Goal: Information Seeking & Learning: Learn about a topic

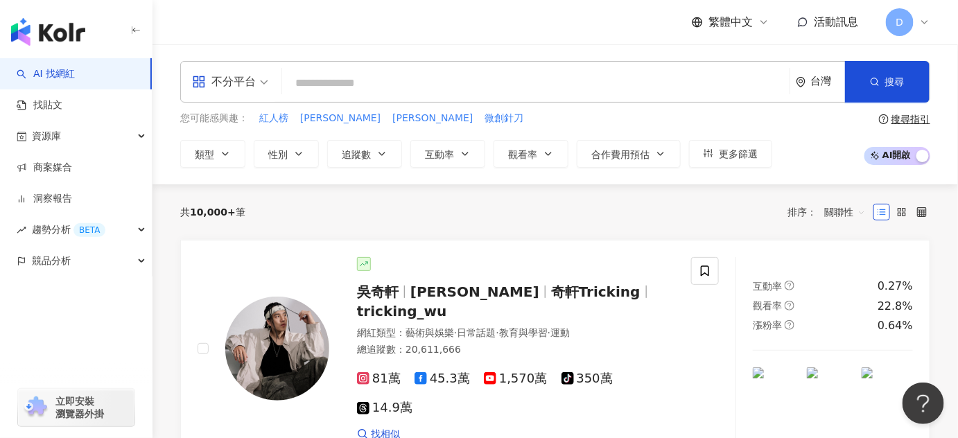
click at [328, 80] on input "search" at bounding box center [536, 83] width 496 height 26
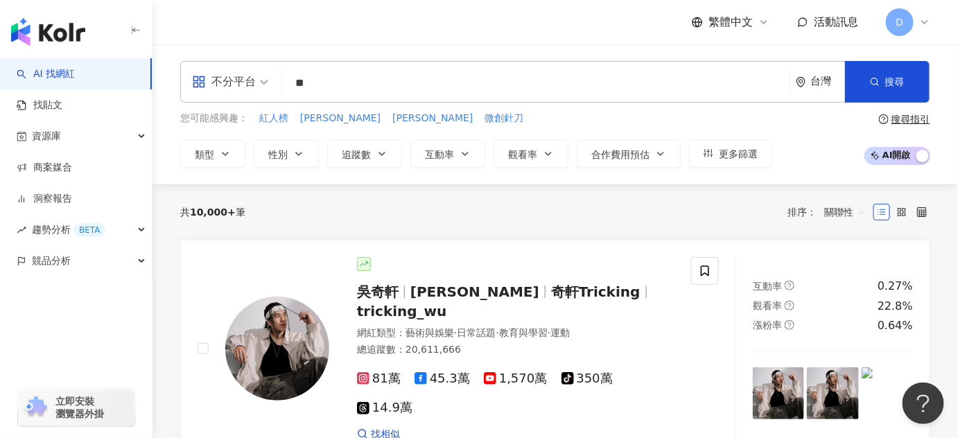
type input "*"
type input "**"
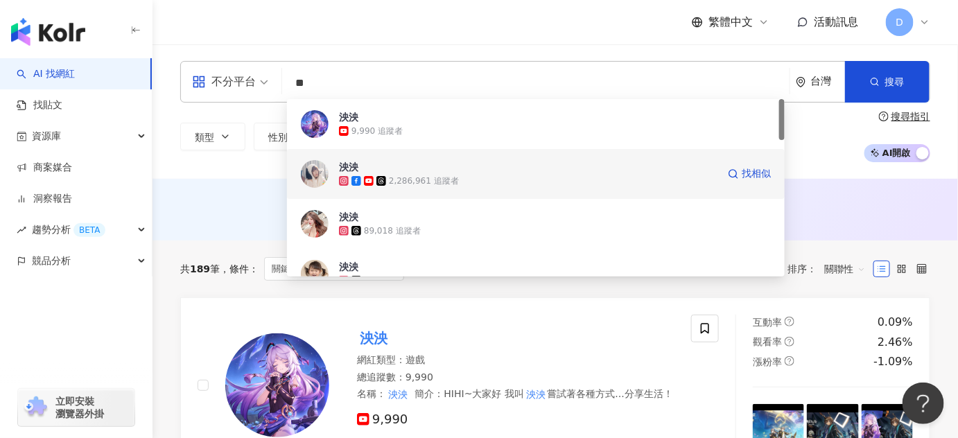
click at [557, 193] on div "泱泱 2,286,961 追蹤者 找相似" at bounding box center [536, 174] width 498 height 50
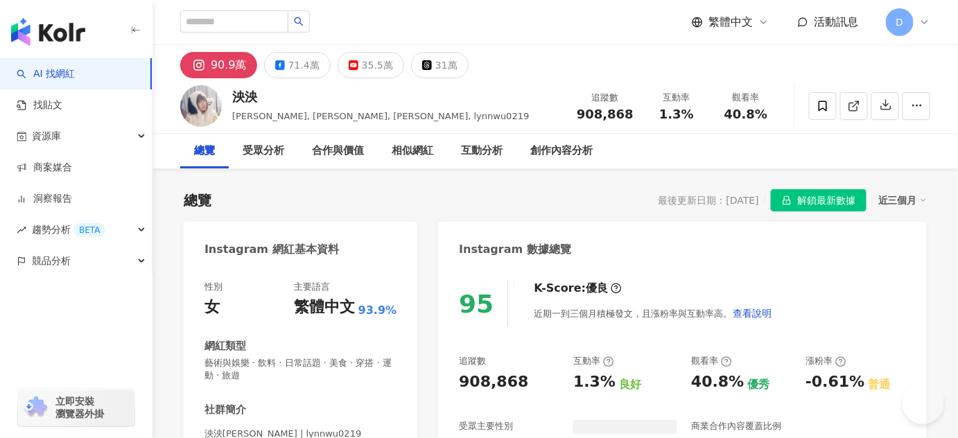
click at [818, 201] on span "解鎖最新數據" at bounding box center [826, 201] width 58 height 22
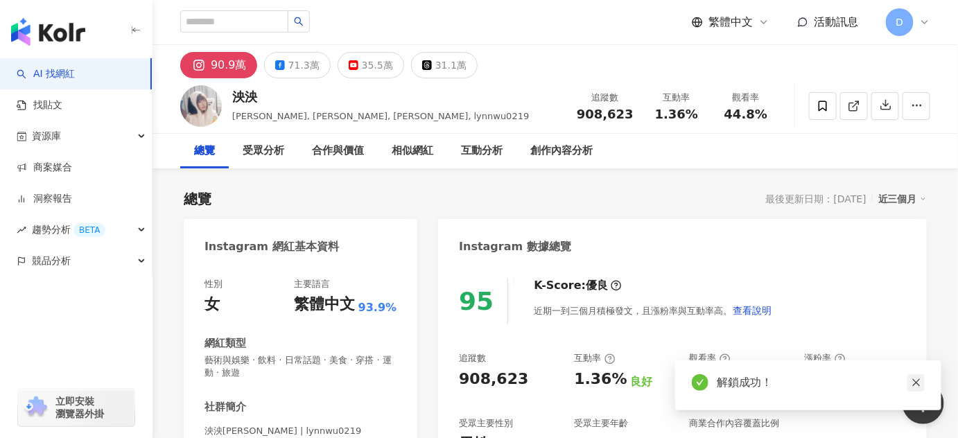
click at [918, 381] on icon "close" at bounding box center [916, 383] width 10 height 10
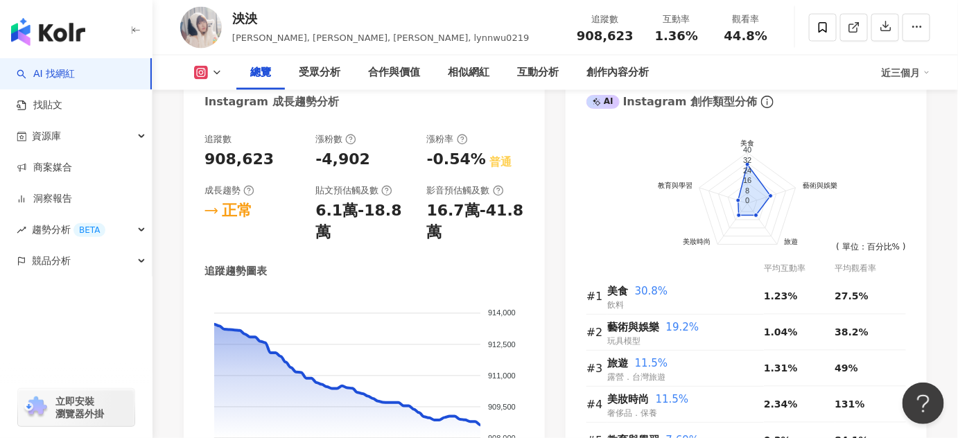
scroll to position [818, 0]
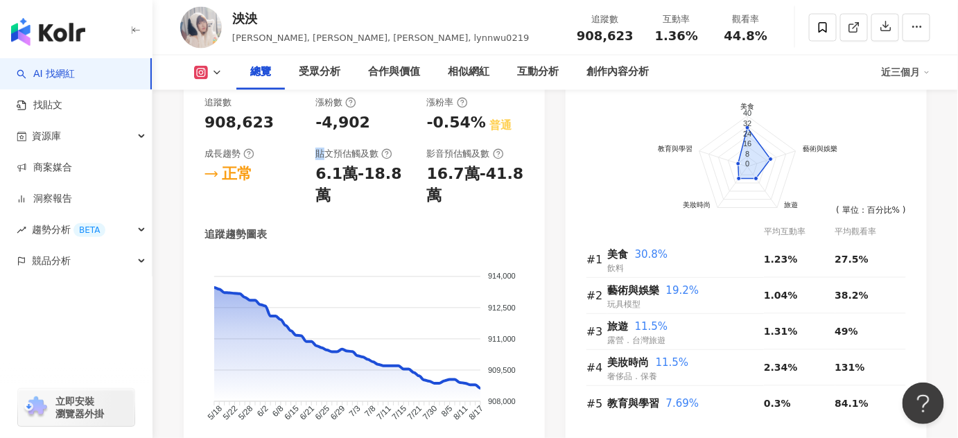
drag, startPoint x: 313, startPoint y: 152, endPoint x: 358, endPoint y: 158, distance: 45.5
click at [329, 157] on div "追蹤數 908,623 漲粉數 -4,902 漲粉率 -0.54% 普通 成長趨勢 正常 貼文預估觸及數 6.1萬-18.8萬 影音預估觸及數 16.7萬-4…" at bounding box center [363, 151] width 319 height 110
click at [364, 200] on div "貼文預估觸及數 6.1萬-18.8萬" at bounding box center [363, 177] width 97 height 59
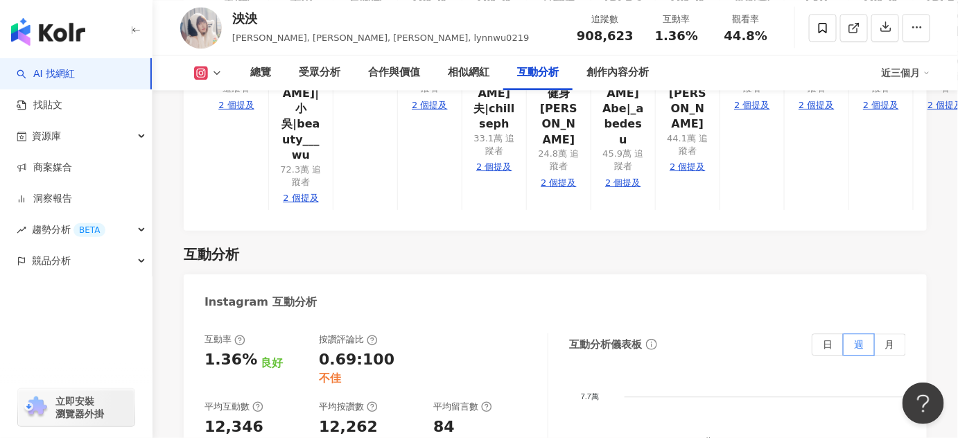
scroll to position [2834, 0]
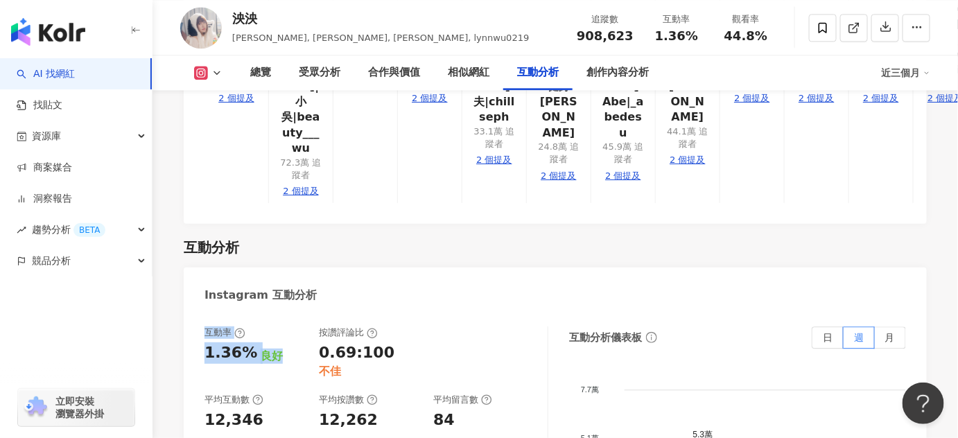
drag, startPoint x: 204, startPoint y: 191, endPoint x: 303, endPoint y: 213, distance: 101.5
click at [303, 326] on div "互動率 1.36% 良好" at bounding box center [254, 352] width 100 height 53
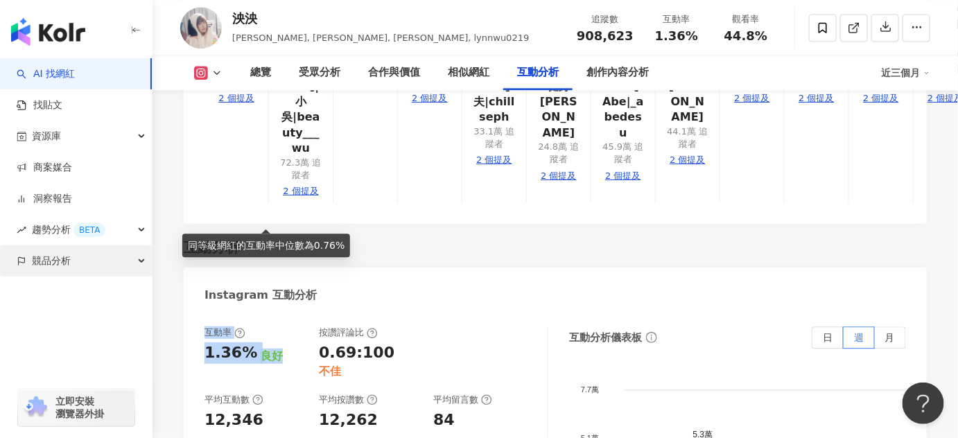
copy div "互動率 1.36% 良好"
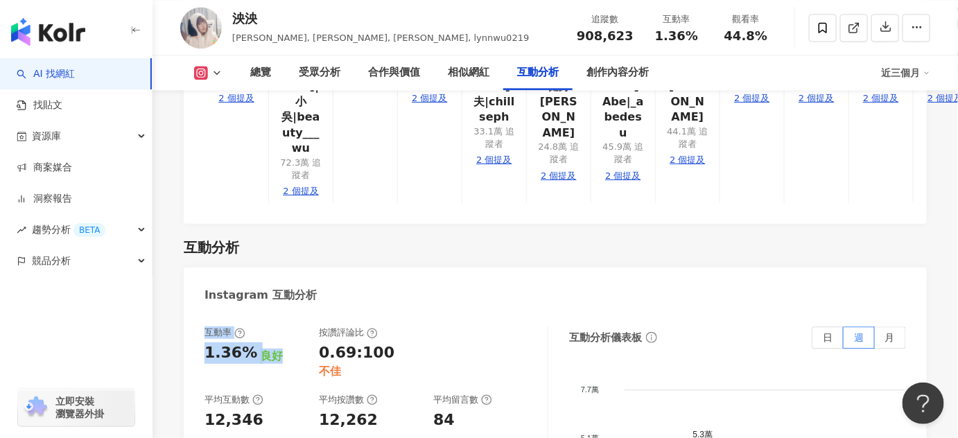
drag, startPoint x: 271, startPoint y: 265, endPoint x: 200, endPoint y: 245, distance: 74.1
copy div "平均互動數 12,346"
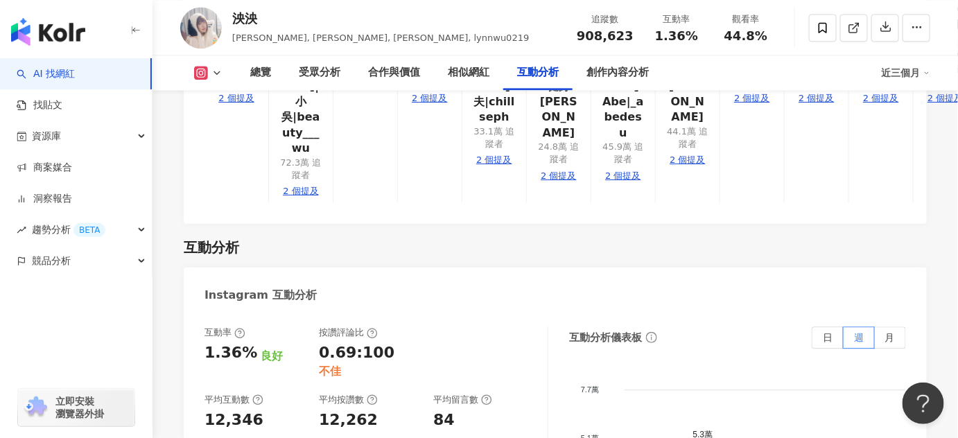
drag, startPoint x: 203, startPoint y: 344, endPoint x: 256, endPoint y: 344, distance: 53.4
copy div "Reels 互動率"
drag, startPoint x: 244, startPoint y: 368, endPoint x: 183, endPoint y: 371, distance: 61.1
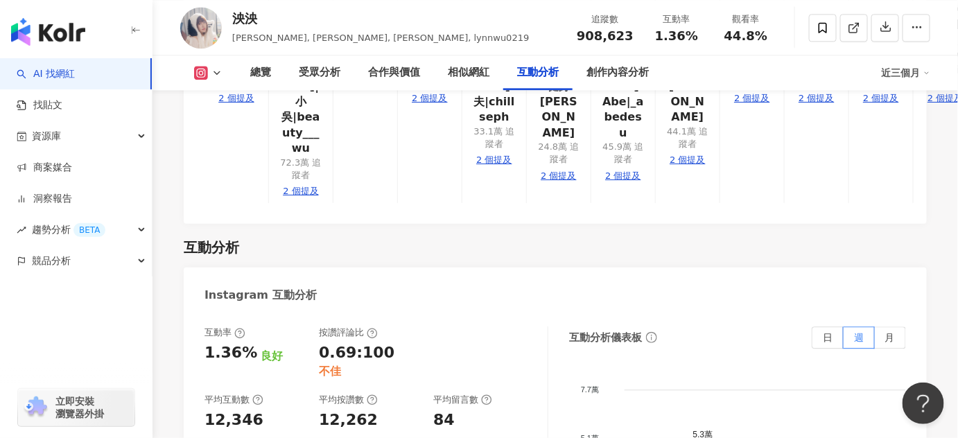
click at [183, 371] on div "總覽 最後更新日期：[DATE] 近三個月 Instagram 網紅基本資料 性別 女 主要語言 繁體中文 93.9% 網紅類型 藝術與娛樂 · 飲料 · 日…" at bounding box center [554, 4] width 805 height 5340
copy div "0.93%"
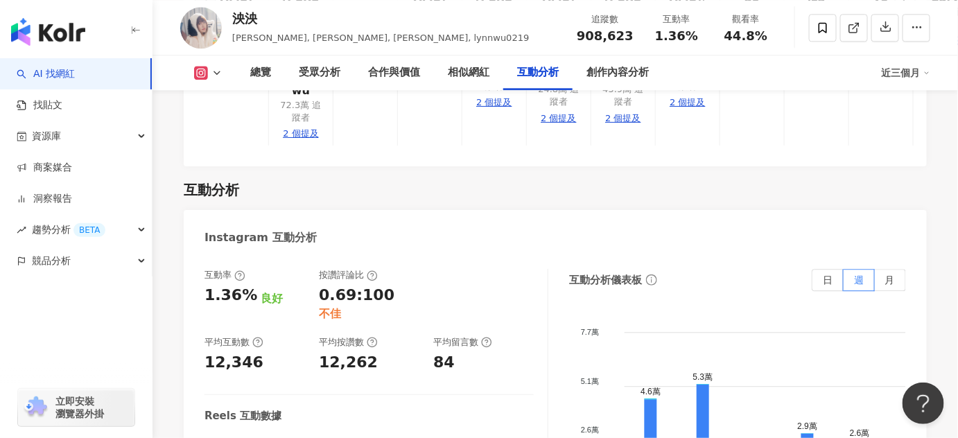
scroll to position [2960, 0]
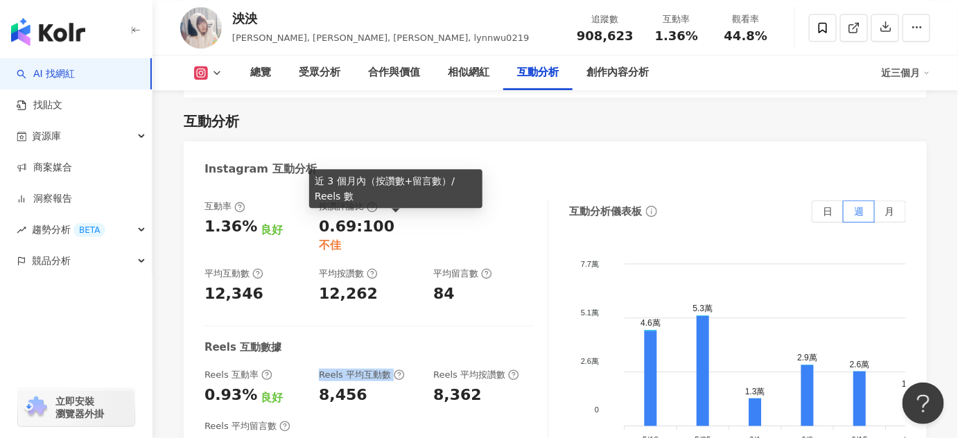
drag, startPoint x: 315, startPoint y: 221, endPoint x: 394, endPoint y: 218, distance: 79.8
click at [394, 369] on div "Reels 互動率 0.93% 良好 Reels 平均互動數 8,456 Reels 平均按讚數 8,362" at bounding box center [368, 387] width 329 height 37
copy div "Reels 平均互動數"
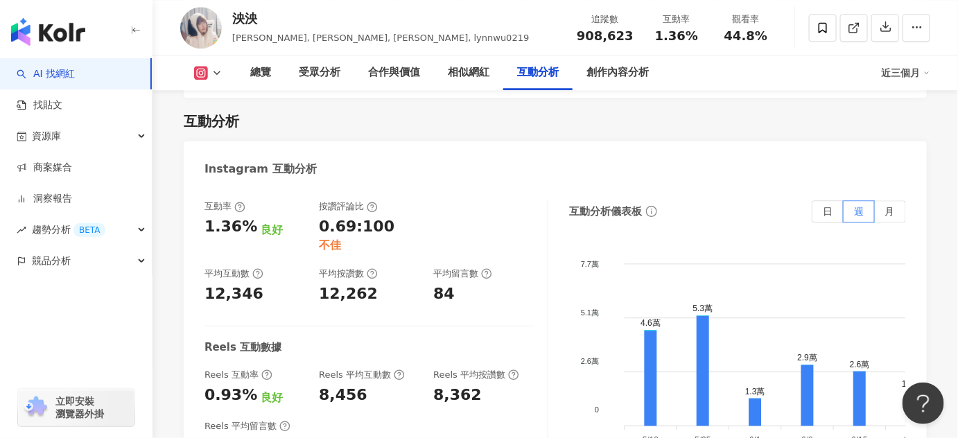
click at [367, 261] on div "互動率 1.36% 良好 按讚評論比 0.69:100 不佳 平均互動數 12,346 平均按讚數 12,262 平均留言數 84 Reels 互動數據 Re…" at bounding box center [376, 338] width 344 height 277
drag, startPoint x: 362, startPoint y: 232, endPoint x: 317, endPoint y: 246, distance: 47.1
click at [317, 369] on div "Reels 互動率 0.93% 良好 Reels 平均互動數 8,456 Reels 平均按讚數 8,362" at bounding box center [368, 387] width 329 height 37
copy div "8,456"
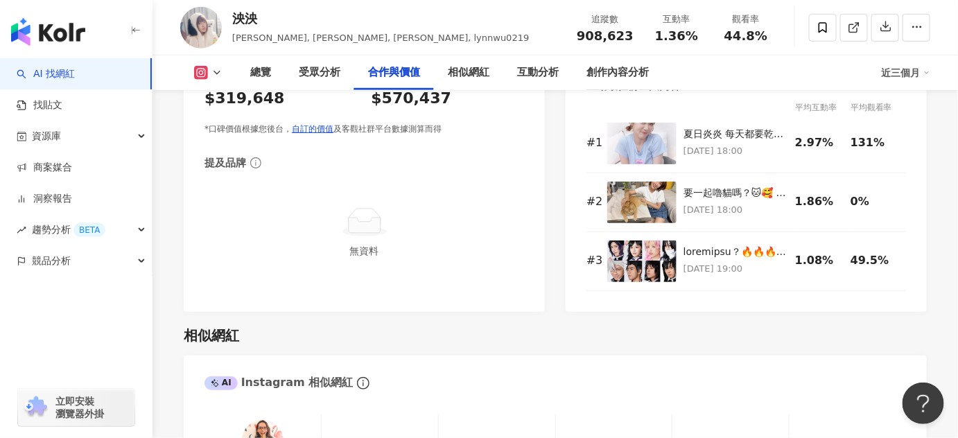
scroll to position [1816, 0]
